Goal: Task Accomplishment & Management: Manage account settings

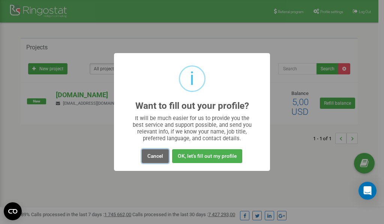
click at [160, 158] on button "Cancel" at bounding box center [155, 156] width 27 height 14
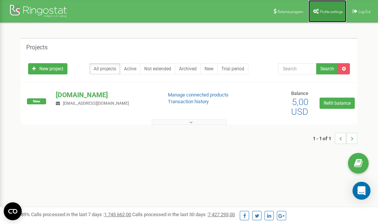
click at [327, 12] on span "Profile settings" at bounding box center [331, 12] width 23 height 4
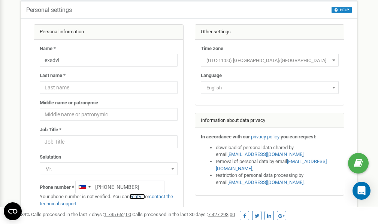
click at [140, 196] on link "verify it" at bounding box center [137, 197] width 15 height 6
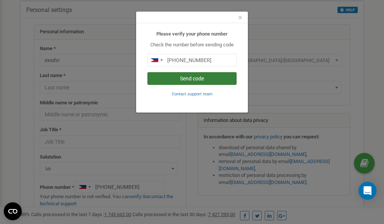
click at [178, 78] on button "Send code" at bounding box center [191, 78] width 89 height 13
